Goal: Information Seeking & Learning: Find specific fact

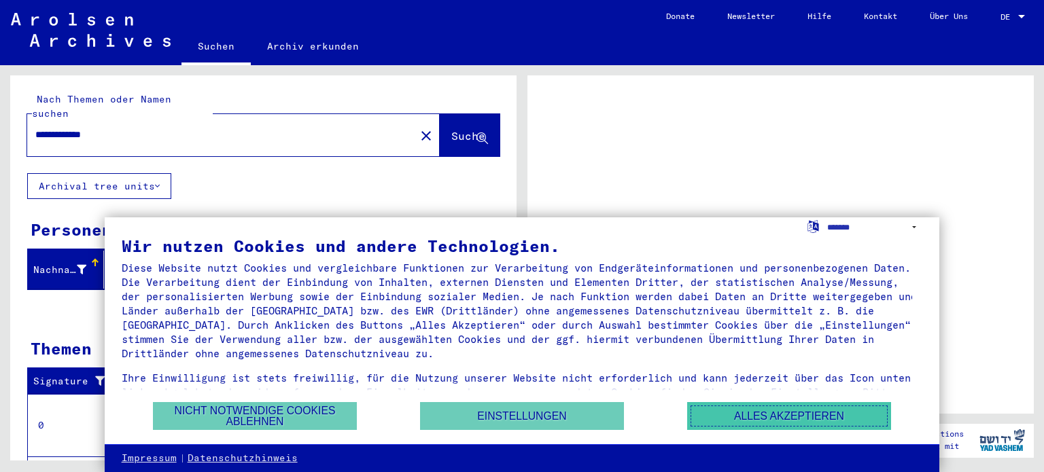
click at [782, 423] on button "Alles akzeptieren" at bounding box center [789, 416] width 204 height 28
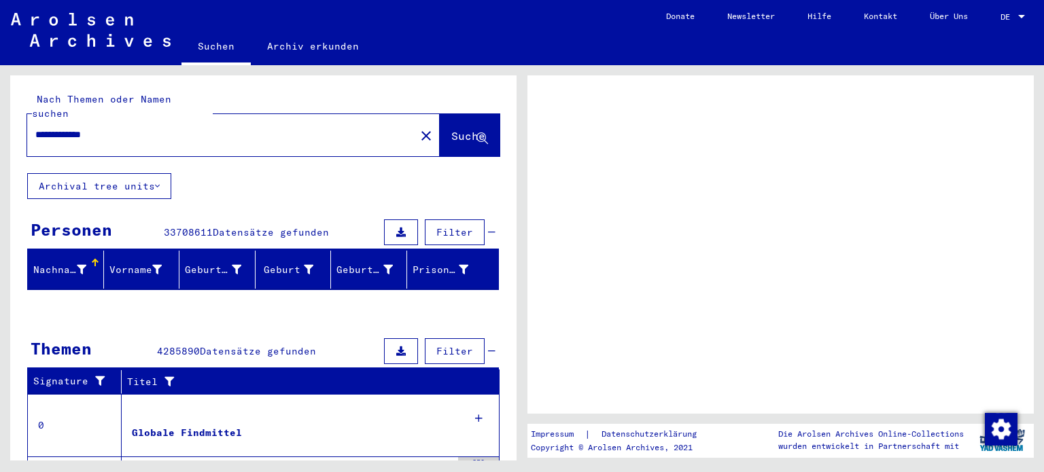
click at [124, 128] on input "**********" at bounding box center [221, 135] width 372 height 14
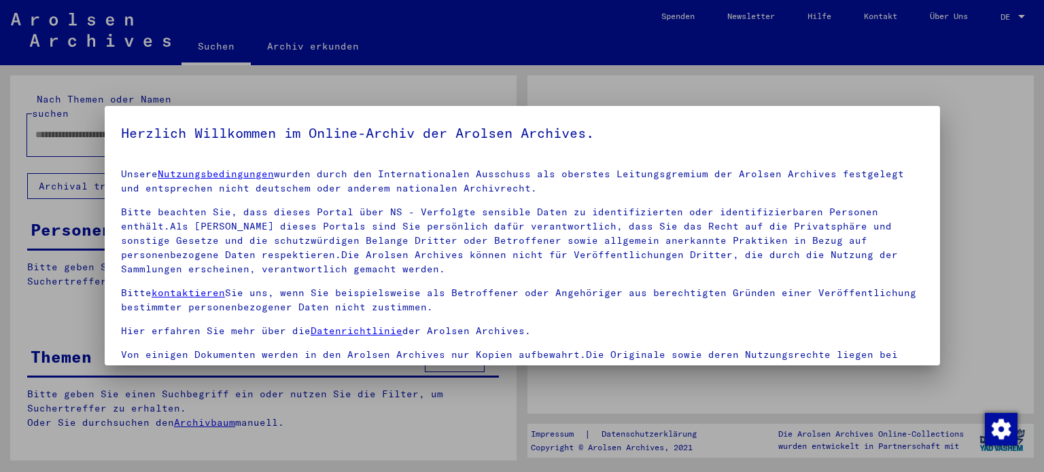
type input "**********"
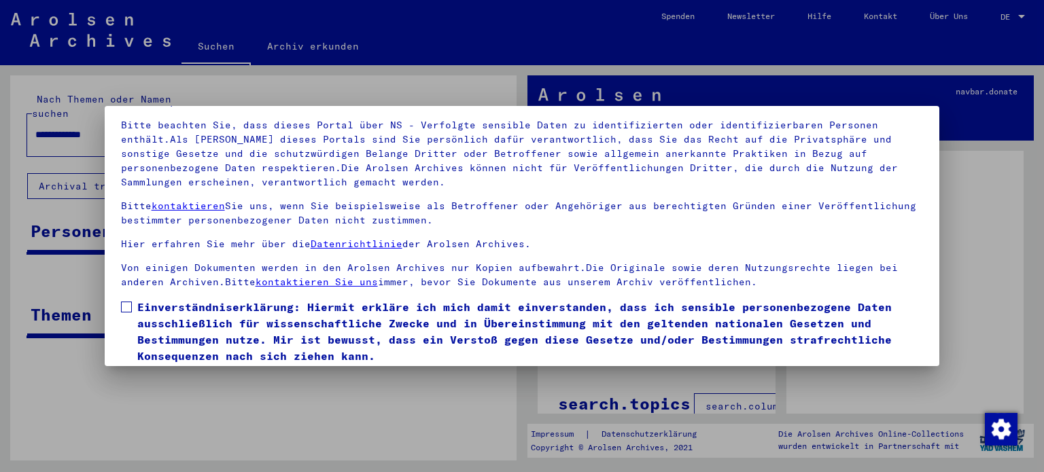
scroll to position [115, 0]
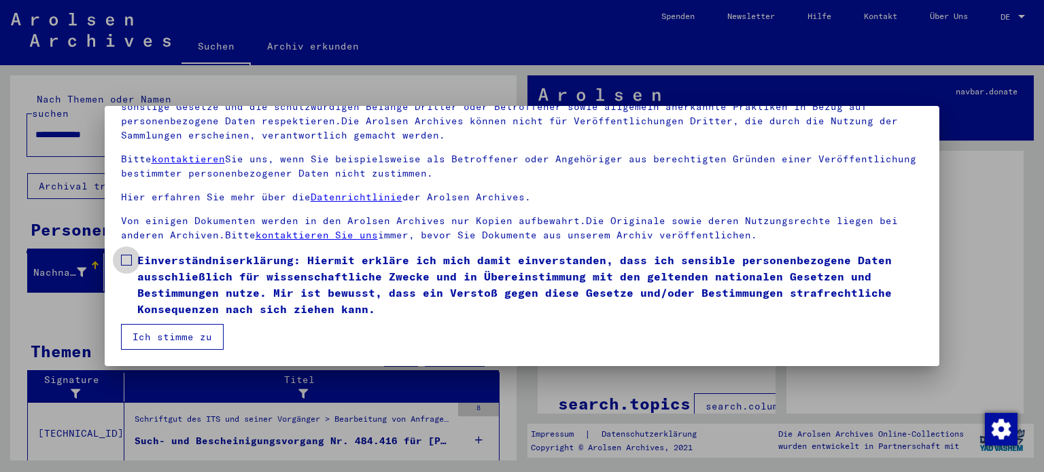
click at [127, 262] on span at bounding box center [126, 260] width 11 height 11
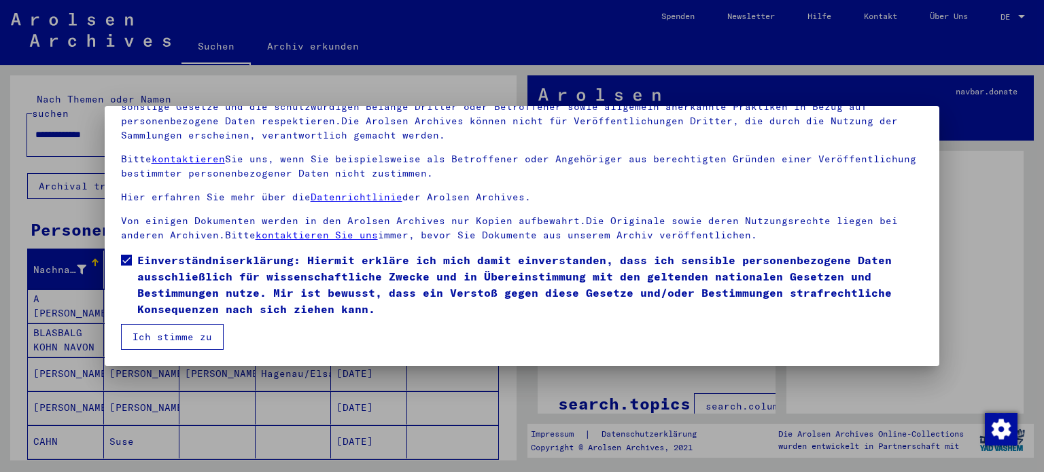
click at [158, 339] on button "Ich stimme zu" at bounding box center [172, 337] width 103 height 26
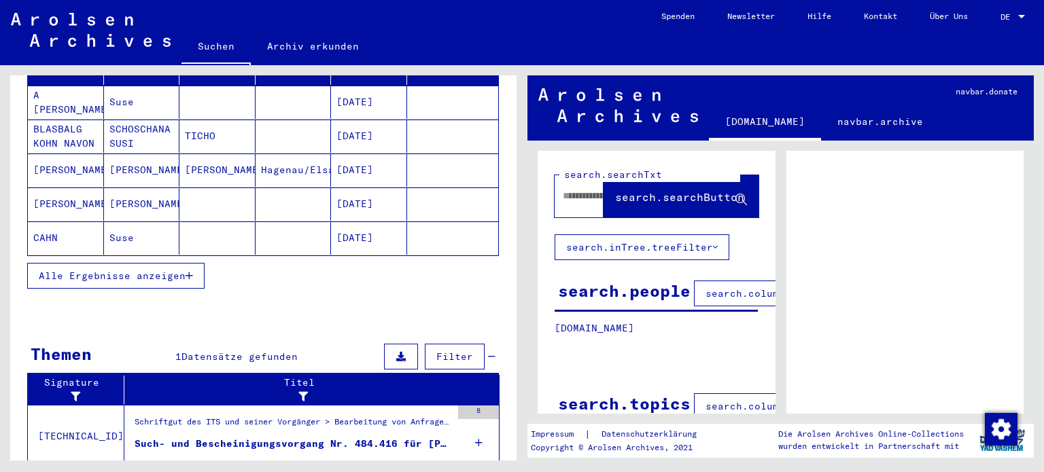
scroll to position [0, 0]
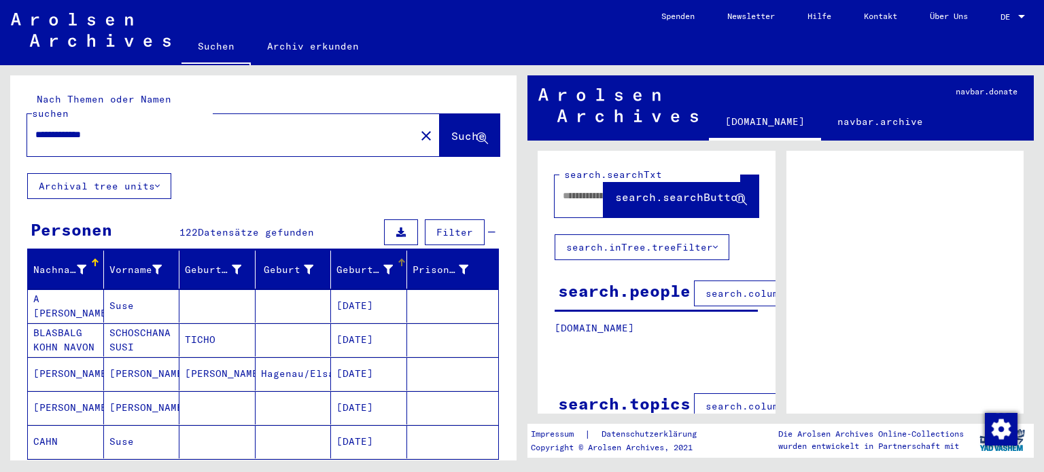
click at [365, 263] on div "Geburtsdatum" at bounding box center [364, 270] width 56 height 14
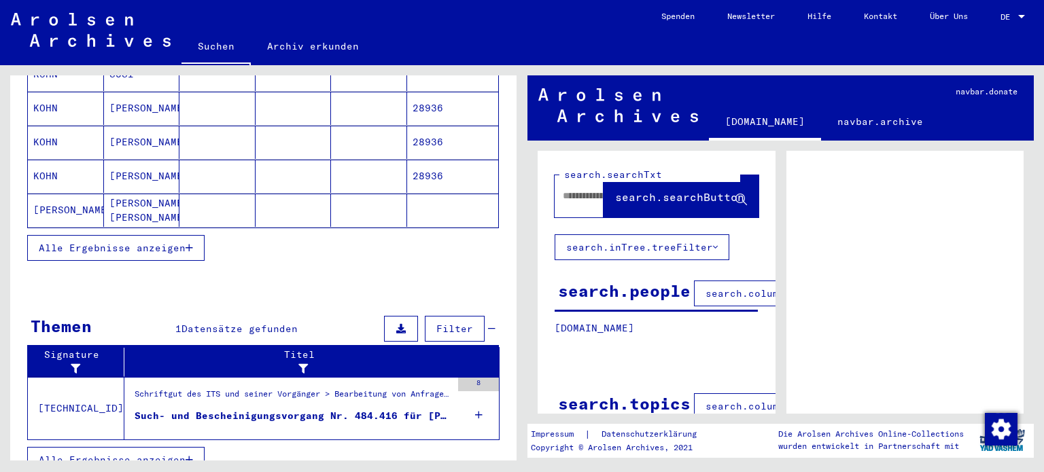
scroll to position [96, 0]
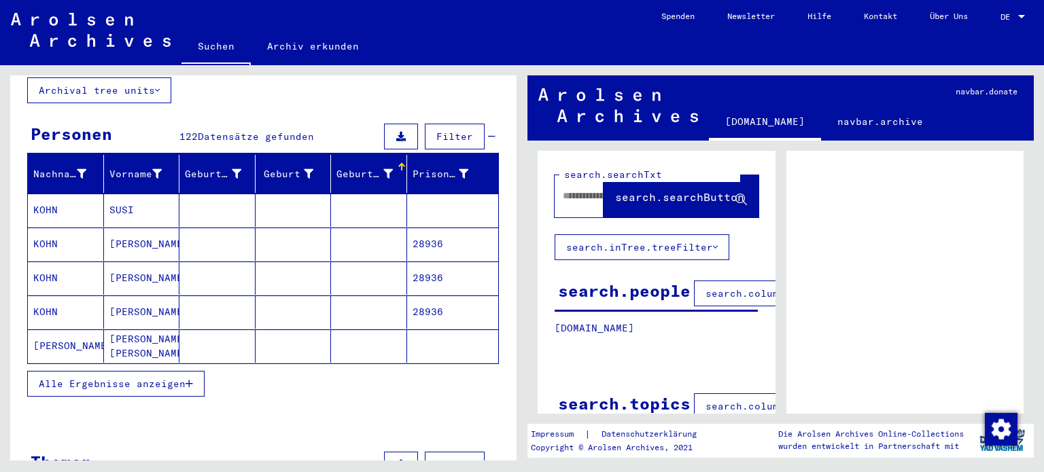
click at [128, 378] on span "Alle Ergebnisse anzeigen" at bounding box center [112, 384] width 147 height 12
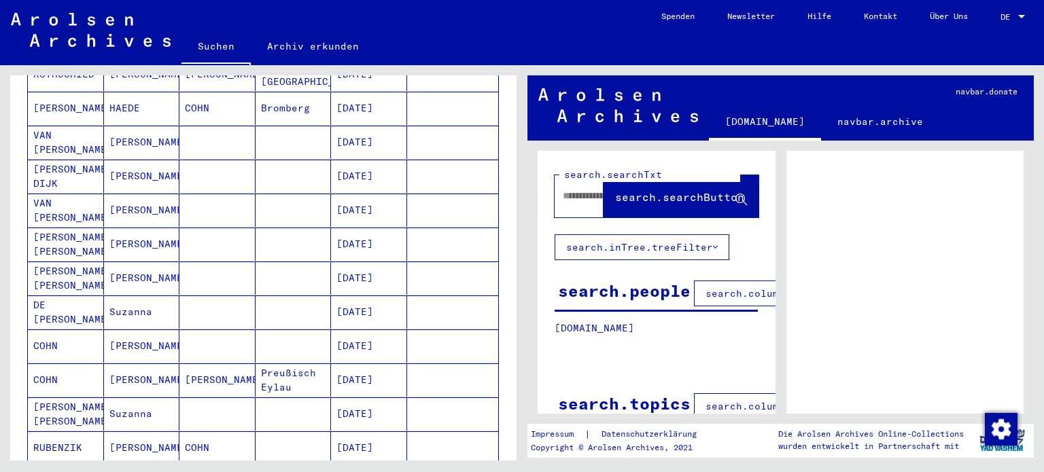
scroll to position [844, 0]
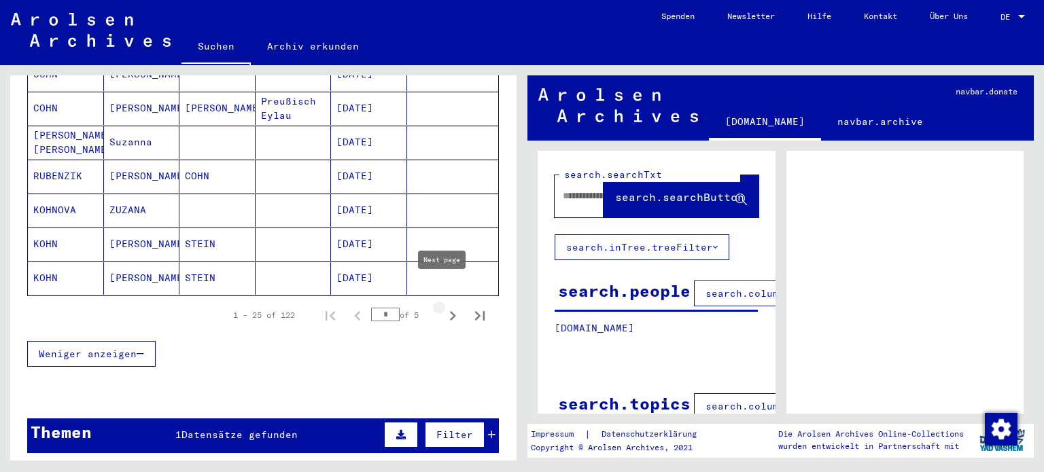
click at [443, 307] on icon "Next page" at bounding box center [452, 316] width 19 height 19
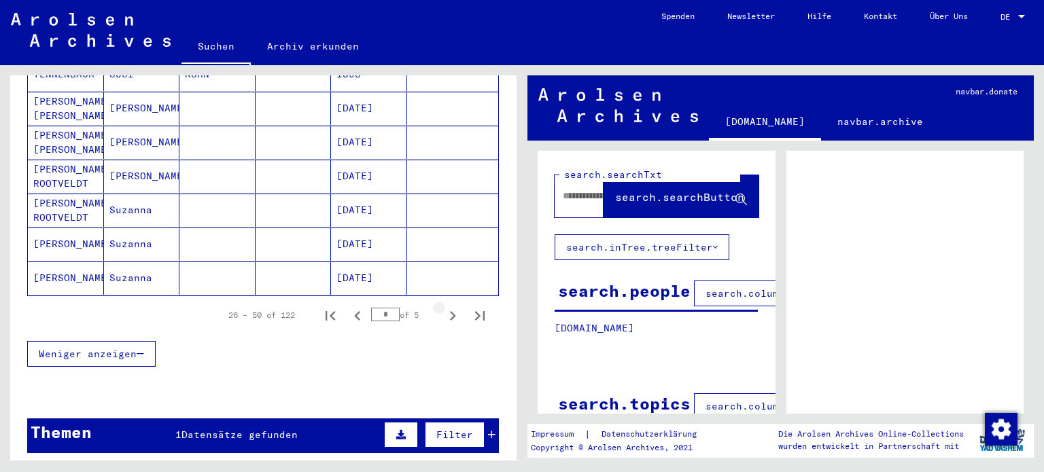
click at [443, 307] on icon "Next page" at bounding box center [452, 316] width 19 height 19
type input "*"
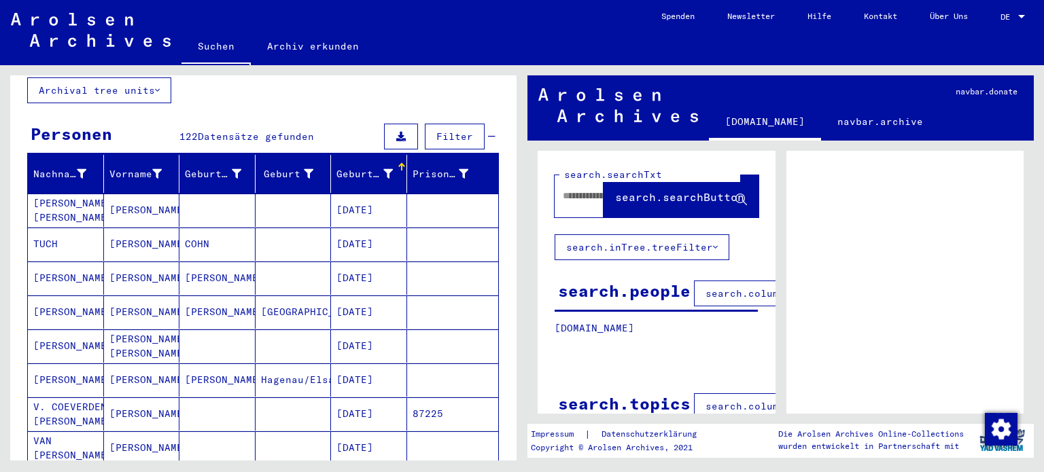
scroll to position [0, 0]
